Goal: Navigation & Orientation: Find specific page/section

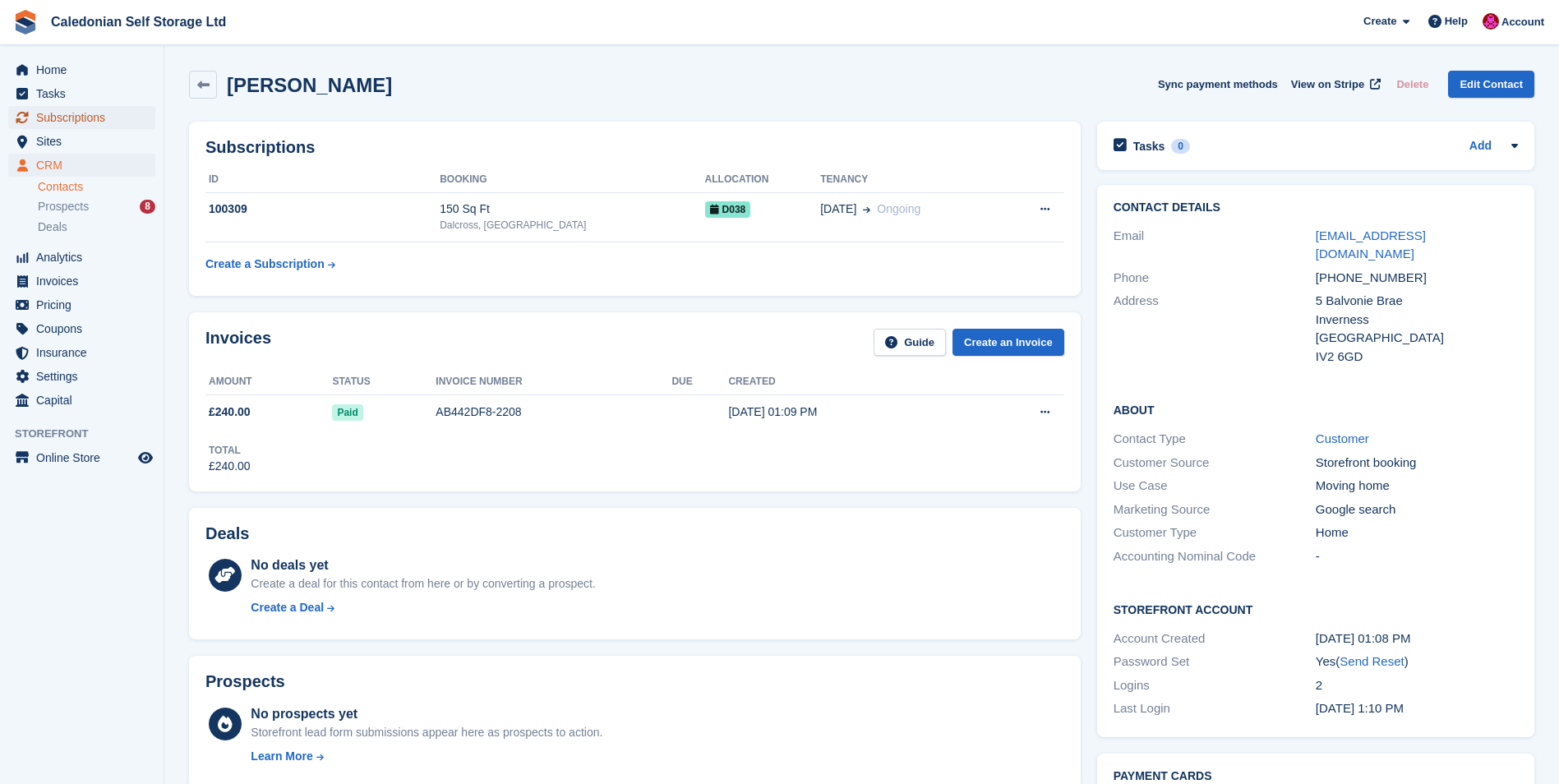
click at [44, 119] on span "Subscriptions" at bounding box center [85, 118] width 99 height 23
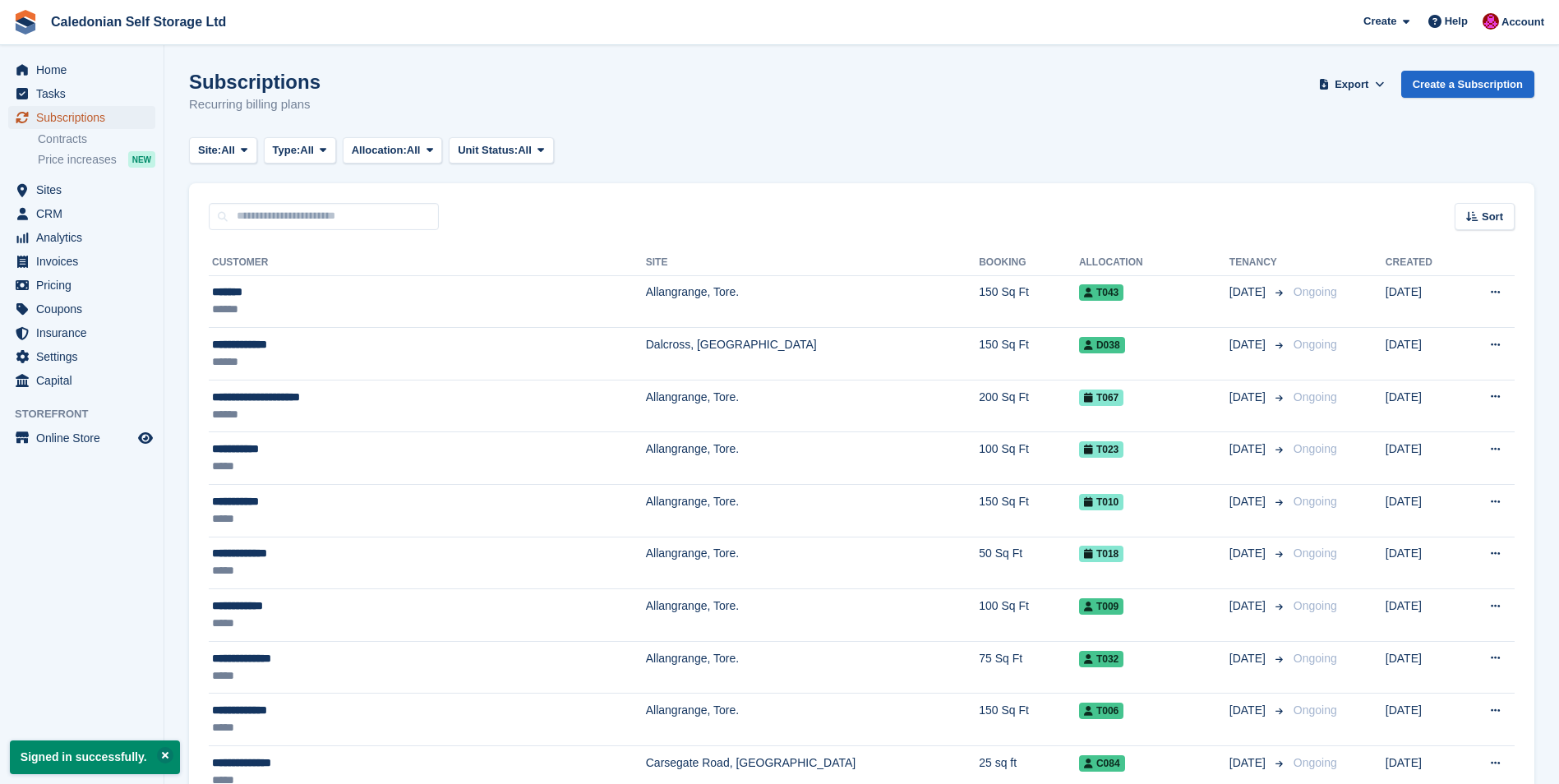
click at [57, 120] on span "Subscriptions" at bounding box center [85, 118] width 99 height 23
click at [55, 112] on span "Subscriptions" at bounding box center [85, 118] width 99 height 23
click at [42, 209] on span "CRM" at bounding box center [85, 214] width 99 height 23
